Goal: Transaction & Acquisition: Purchase product/service

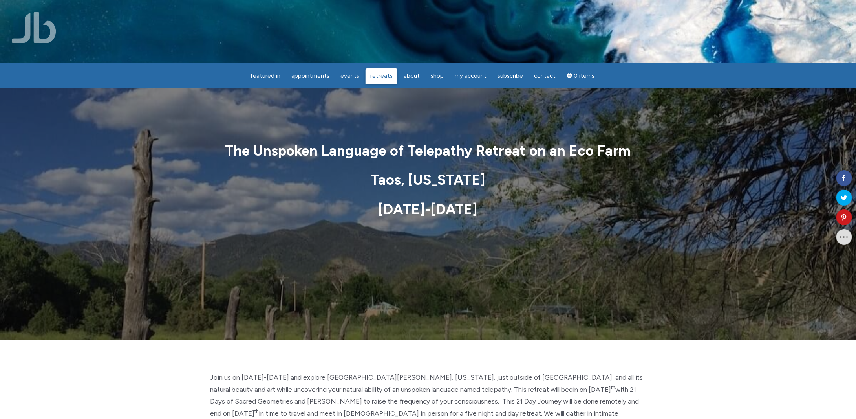
click at [381, 75] on span "Retreats" at bounding box center [381, 75] width 22 height 7
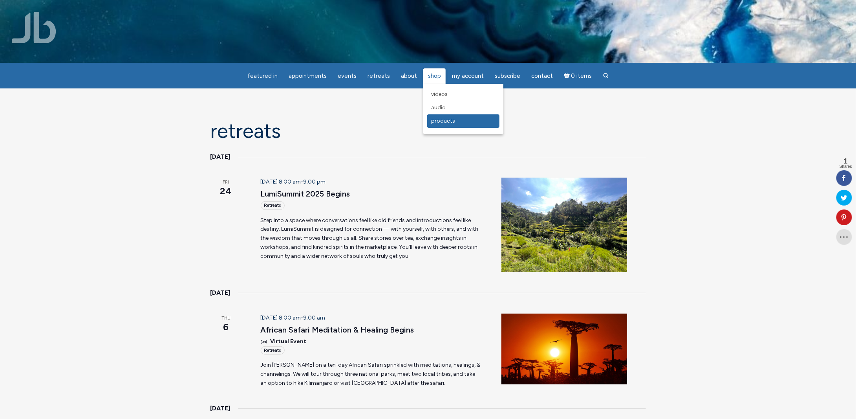
click at [437, 120] on span "Products" at bounding box center [443, 120] width 24 height 7
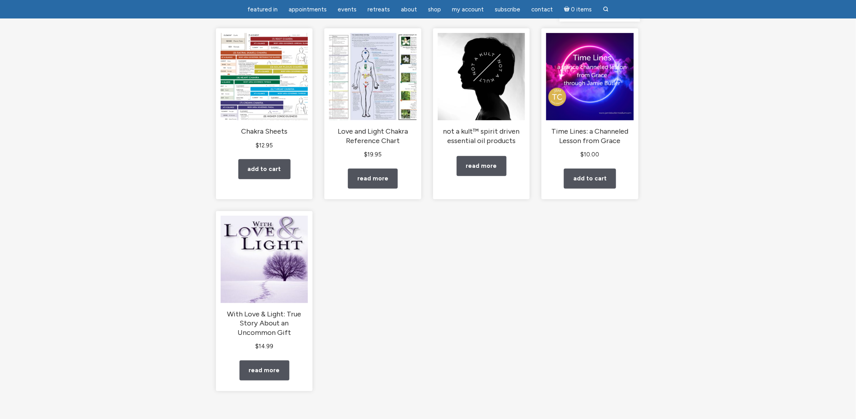
scroll to position [118, 0]
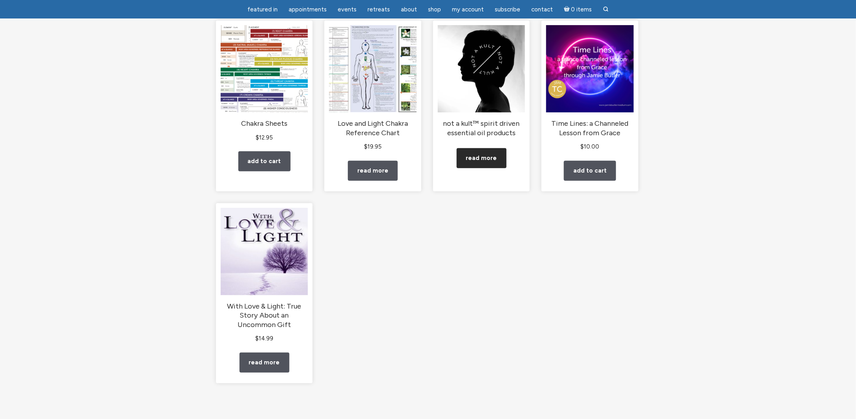
click at [481, 162] on link "Read more" at bounding box center [482, 158] width 50 height 20
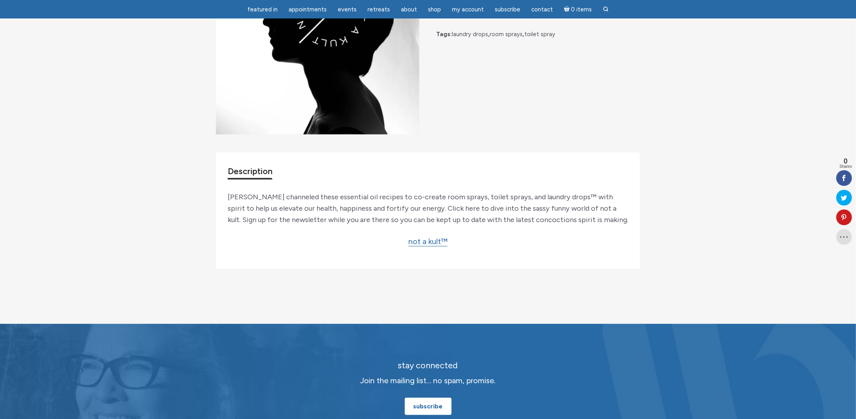
scroll to position [157, 0]
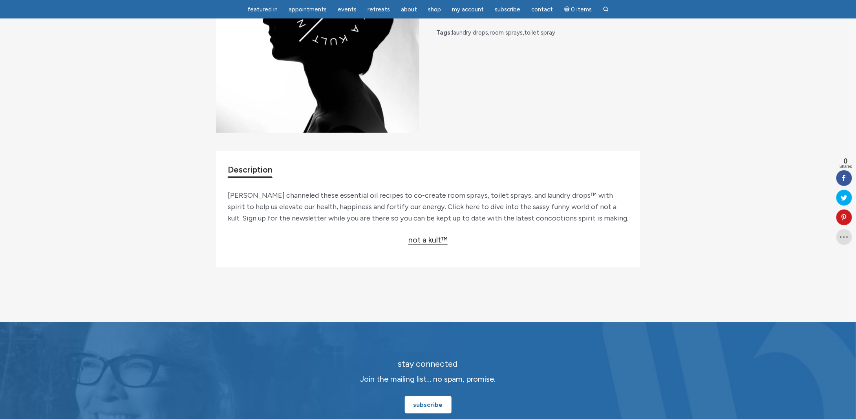
click at [423, 237] on link "not a kult™" at bounding box center [427, 240] width 39 height 10
